Goal: Task Accomplishment & Management: Use online tool/utility

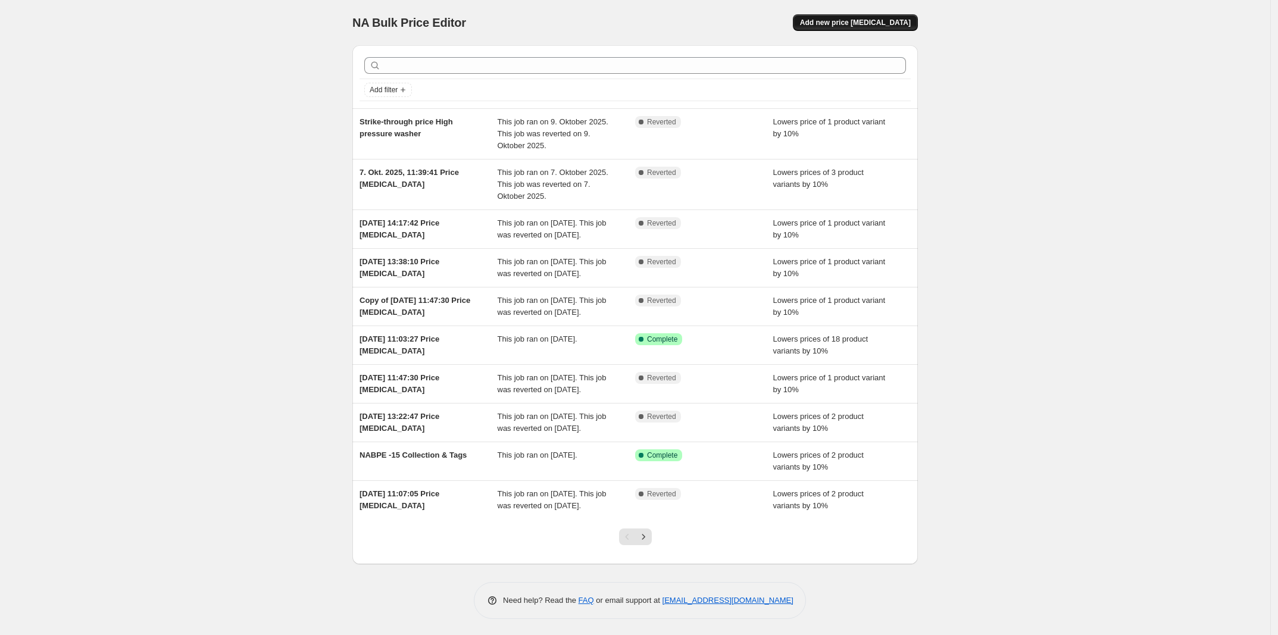
click at [878, 20] on span "Add new price [MEDICAL_DATA]" at bounding box center [855, 23] width 111 height 10
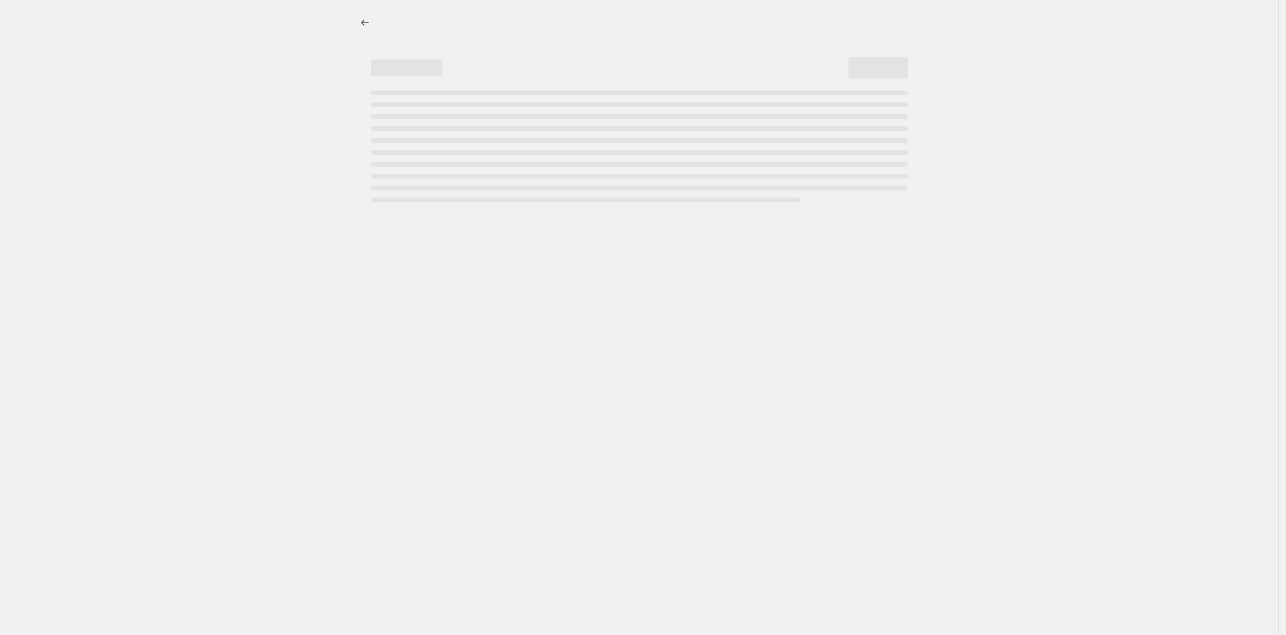
select select "percentage"
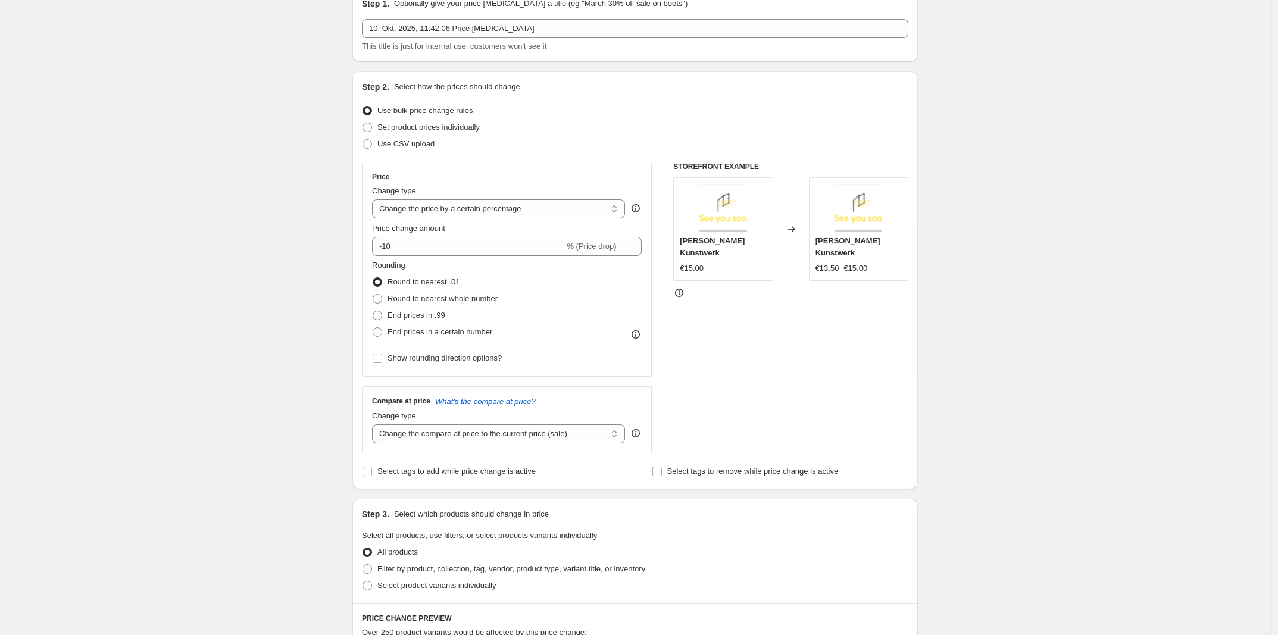
scroll to position [74, 0]
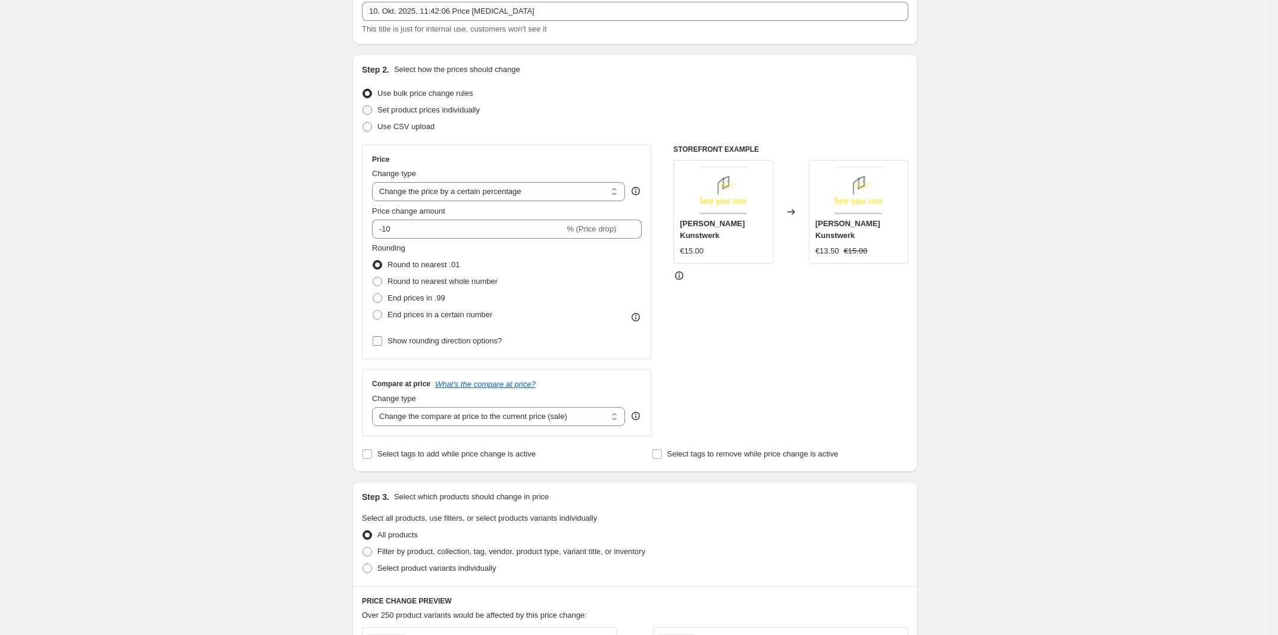
click at [429, 344] on span "Show rounding direction options?" at bounding box center [445, 340] width 114 height 9
click at [382, 344] on input "Show rounding direction options?" at bounding box center [378, 341] width 10 height 10
checkbox input "true"
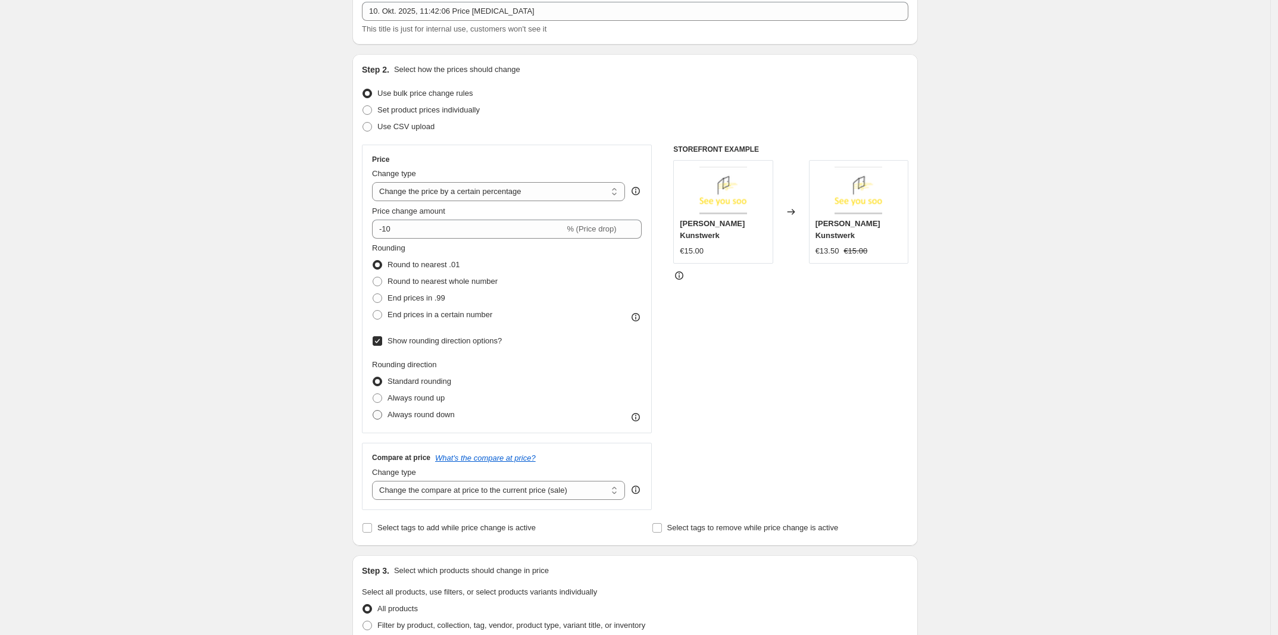
click at [432, 414] on span "Always round down" at bounding box center [421, 414] width 67 height 9
click at [373, 411] on input "Always round down" at bounding box center [373, 410] width 1 height 1
radio input "true"
click at [417, 338] on span "Show rounding direction options?" at bounding box center [445, 340] width 114 height 9
click at [382, 338] on input "Show rounding direction options?" at bounding box center [378, 341] width 10 height 10
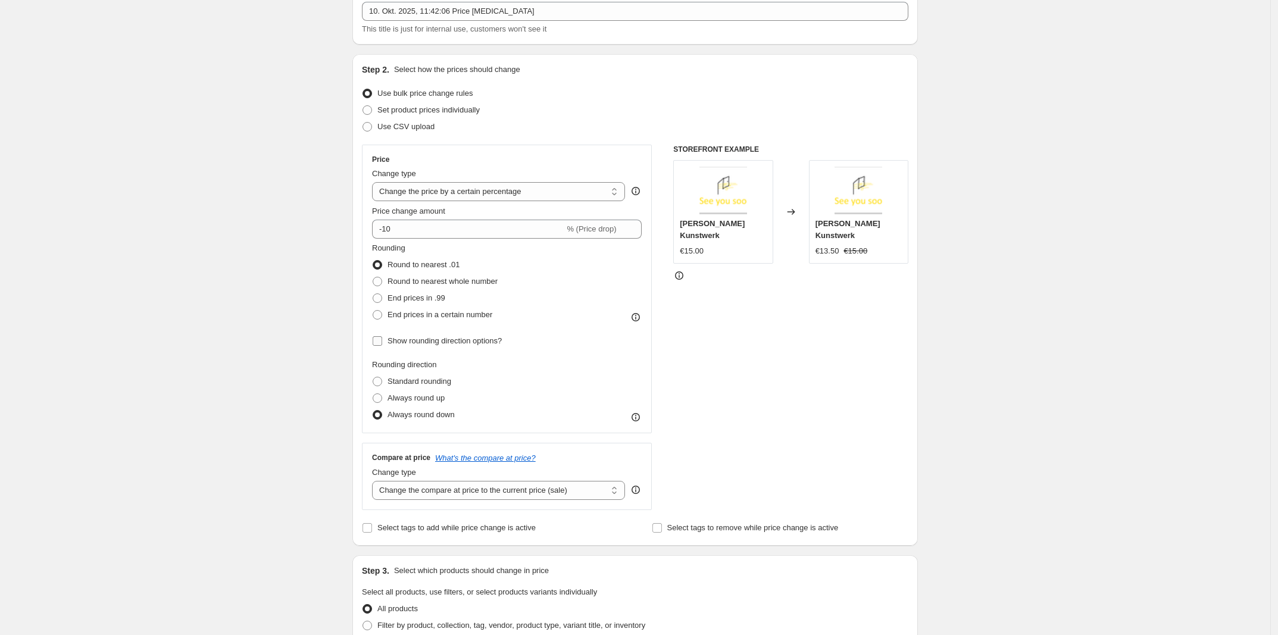
checkbox input "false"
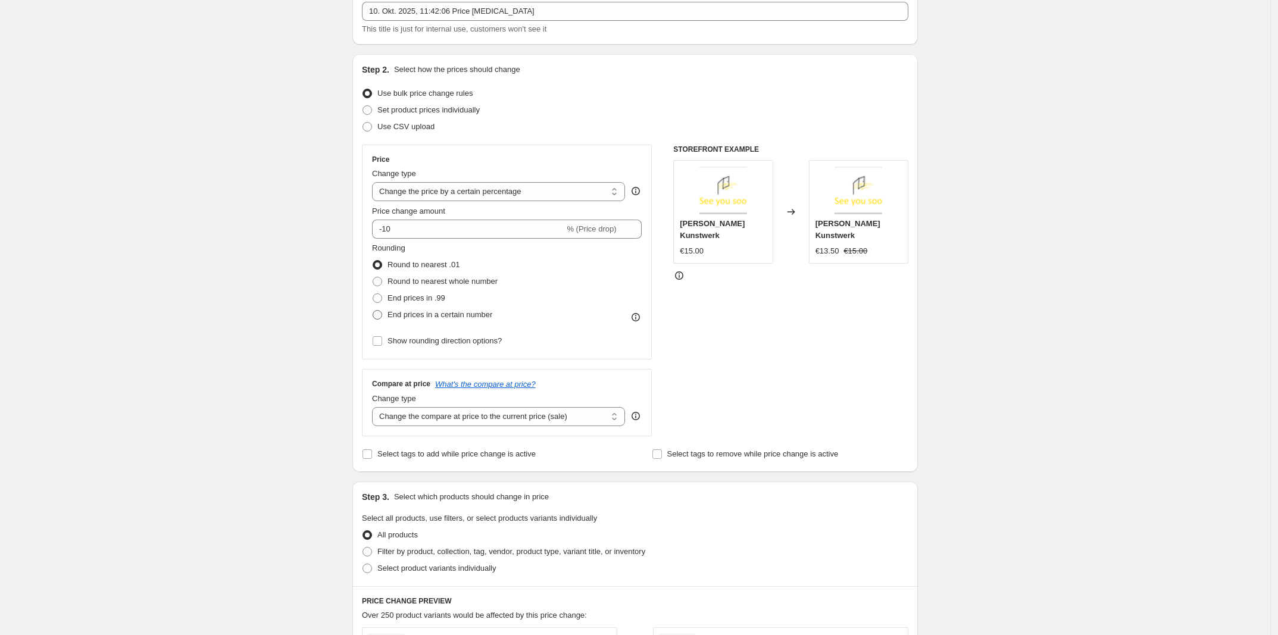
click at [417, 316] on span "End prices in a certain number" at bounding box center [440, 314] width 105 height 9
click at [373, 311] on input "End prices in a certain number" at bounding box center [373, 310] width 1 height 1
radio input "true"
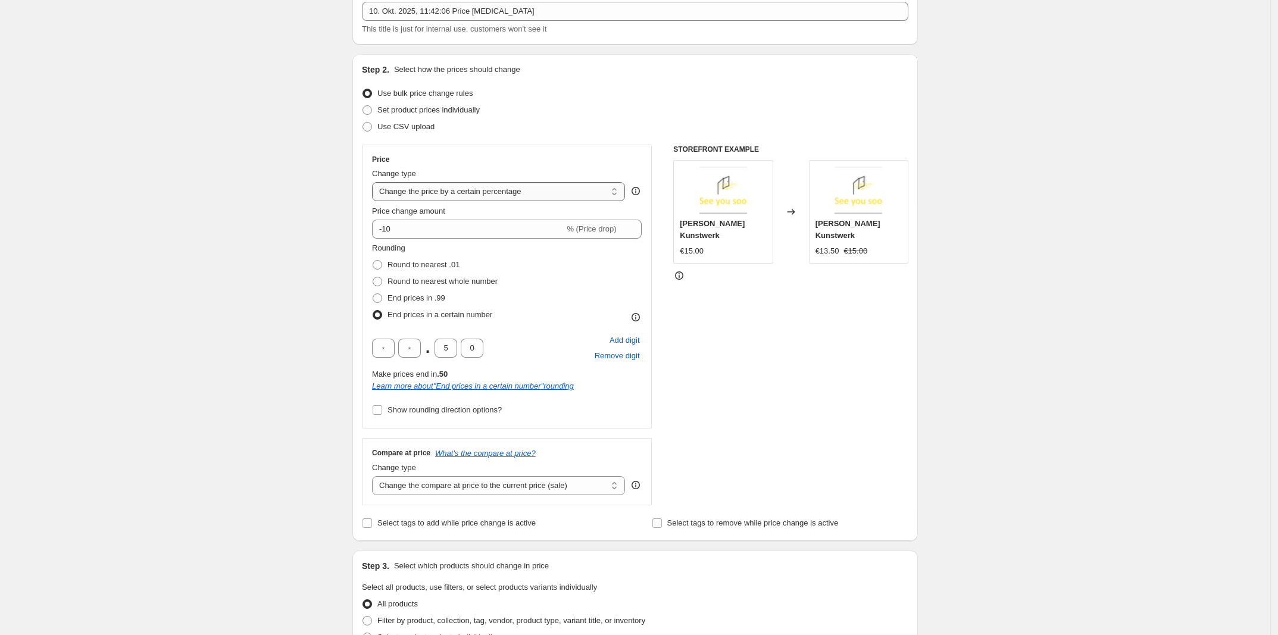
click at [463, 196] on select "Change the price to a certain amount Change the price by a certain amount Chang…" at bounding box center [498, 191] width 253 height 19
